Goal: Task Accomplishment & Management: Manage account settings

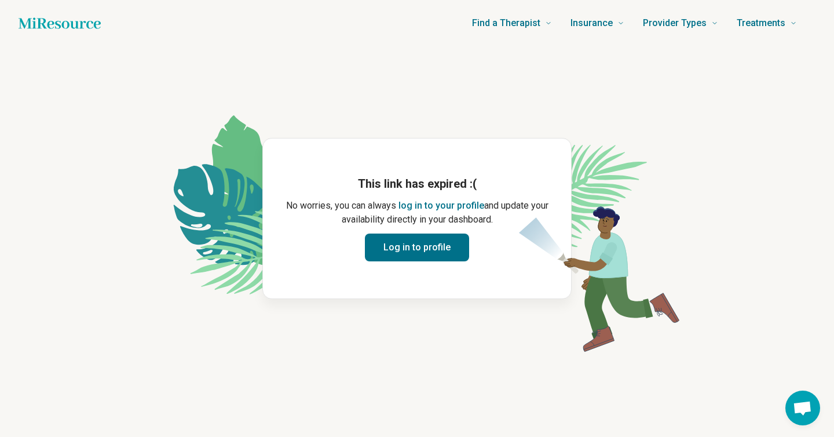
click at [436, 251] on button "Log in to profile" at bounding box center [417, 247] width 104 height 28
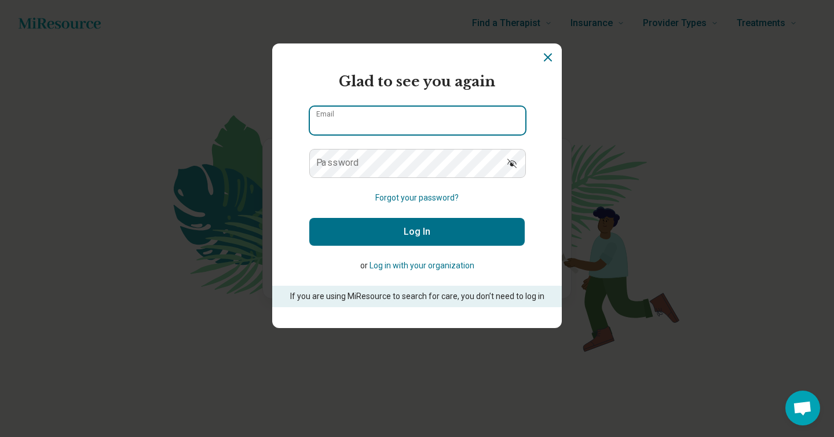
type input "**********"
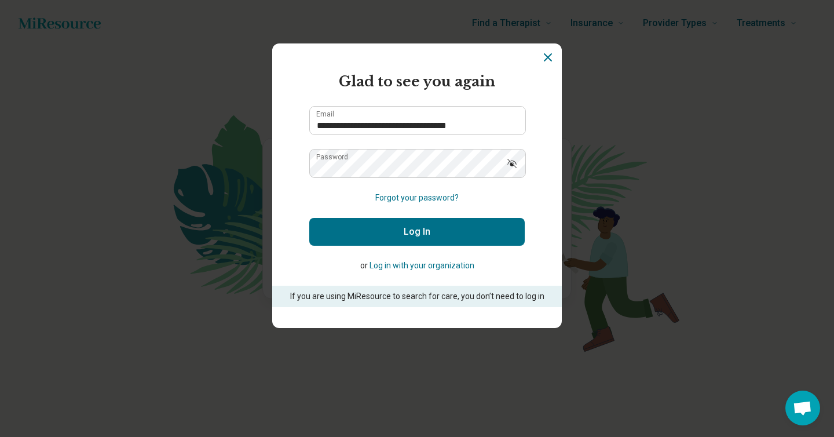
click at [399, 232] on button "Log In" at bounding box center [416, 232] width 215 height 28
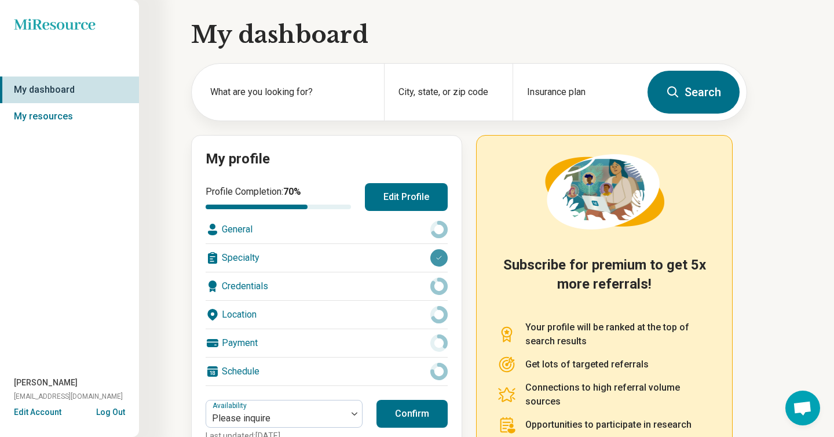
click at [426, 418] on button "Confirm" at bounding box center [412, 414] width 71 height 28
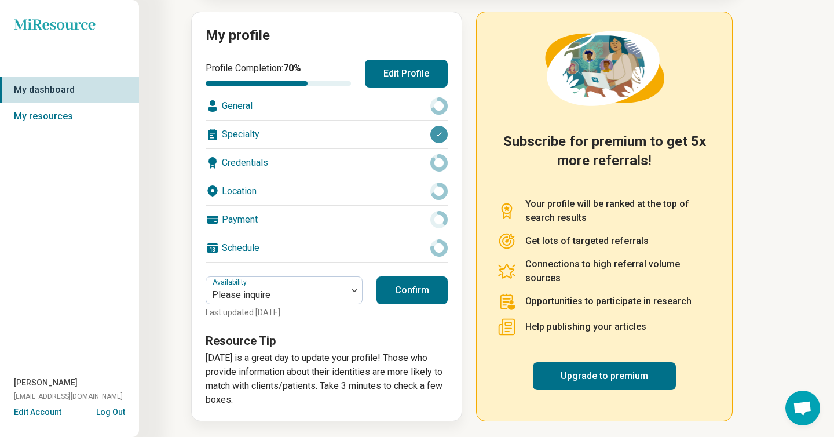
click at [390, 103] on div "General" at bounding box center [327, 106] width 242 height 28
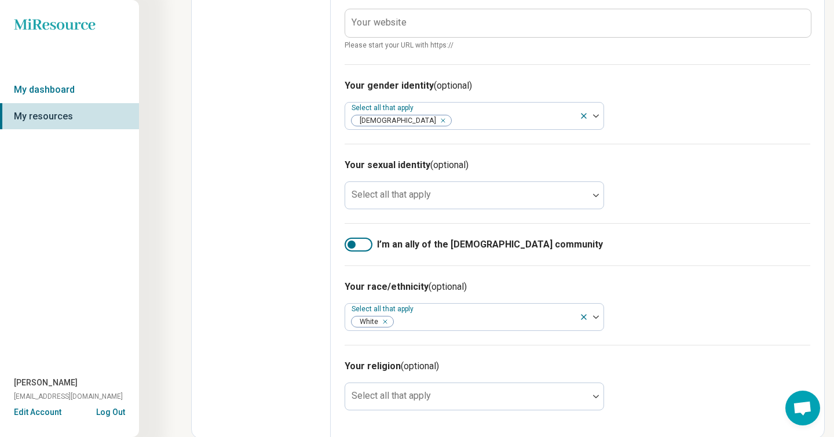
scroll to position [634, 0]
